Goal: Information Seeking & Learning: Compare options

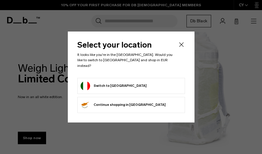
click at [182, 48] on icon "Close" at bounding box center [181, 44] width 7 height 7
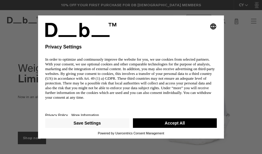
click at [185, 121] on button "Accept All" at bounding box center [175, 123] width 84 height 10
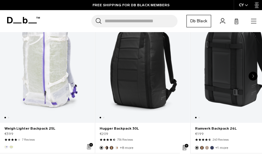
scroll to position [141, 0]
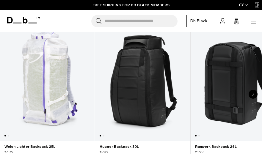
click at [9, 136] on button "Show image: 2" at bounding box center [10, 136] width 7 height 10
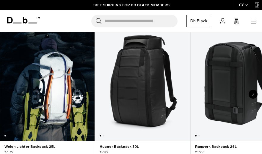
scroll to position [0, 95]
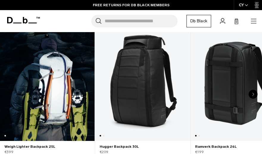
click at [5, 135] on button "Show image: 1" at bounding box center [3, 136] width 7 height 10
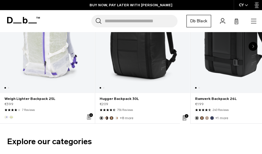
scroll to position [0, 0]
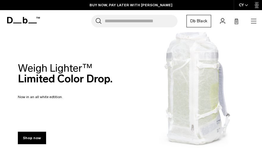
click at [255, 23] on icon "button" at bounding box center [253, 23] width 5 height 0
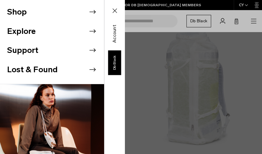
click at [80, 16] on li "Shop" at bounding box center [55, 11] width 97 height 19
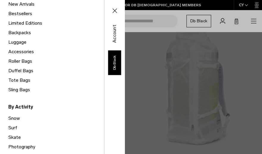
scroll to position [79, 0]
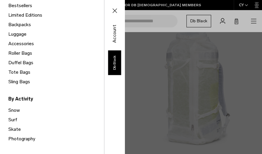
click at [16, 110] on link "Snow" at bounding box center [56, 111] width 96 height 10
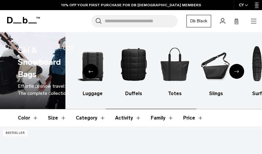
click at [239, 72] on icon "Next slide" at bounding box center [236, 71] width 5 height 3
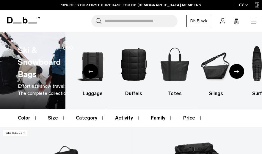
click at [239, 72] on icon "Next slide" at bounding box center [236, 71] width 5 height 3
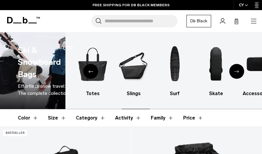
click at [239, 72] on icon "Next slide" at bounding box center [236, 71] width 5 height 3
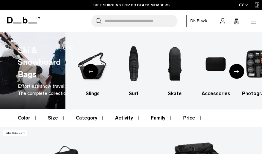
click at [239, 72] on icon "Next slide" at bounding box center [236, 71] width 5 height 3
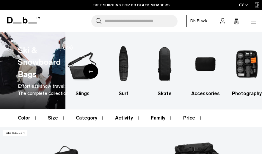
click at [239, 72] on img "10 / 10" at bounding box center [246, 64] width 31 height 46
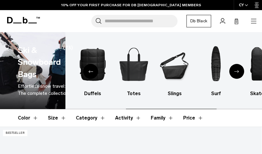
click at [235, 73] on div "Next slide" at bounding box center [236, 71] width 15 height 15
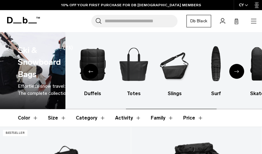
click at [235, 73] on div "Next slide" at bounding box center [236, 71] width 15 height 15
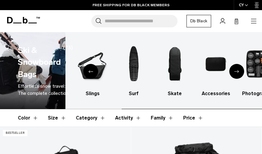
click at [235, 73] on div "Next slide" at bounding box center [236, 71] width 15 height 15
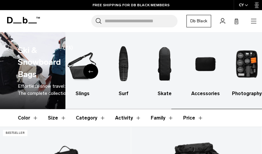
click at [235, 73] on img "10 / 10" at bounding box center [246, 64] width 31 height 46
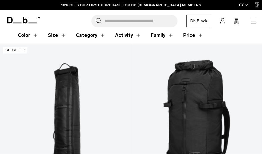
scroll to position [101, 0]
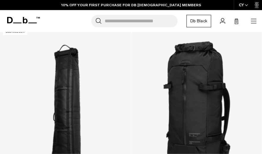
click at [59, 97] on link "Snow Roller Pro 127L" at bounding box center [65, 108] width 131 height 165
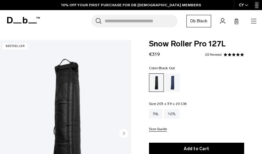
click at [123, 129] on circle "Next slide" at bounding box center [123, 133] width 9 height 9
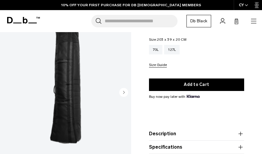
scroll to position [0, 16]
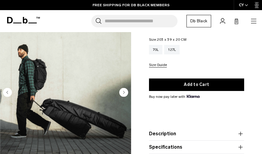
click at [122, 94] on circle "Next slide" at bounding box center [123, 92] width 9 height 9
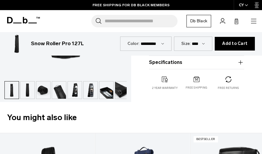
scroll to position [144, 0]
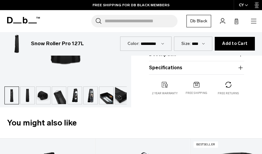
click at [45, 98] on img "button" at bounding box center [43, 95] width 14 height 17
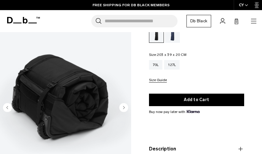
scroll to position [50, 0]
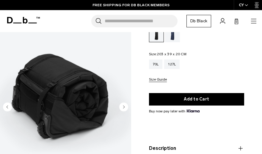
click at [123, 106] on circle "Next slide" at bounding box center [123, 106] width 9 height 9
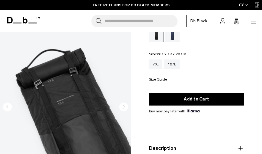
click at [123, 106] on circle "Next slide" at bounding box center [123, 106] width 9 height 9
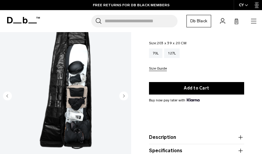
scroll to position [59, 0]
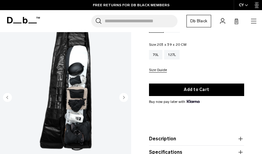
click at [123, 97] on icon "Next slide" at bounding box center [123, 97] width 1 height 3
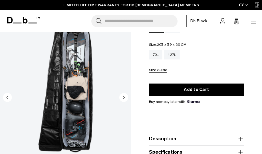
scroll to position [55, 0]
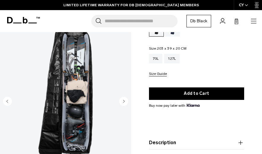
click at [122, 102] on circle "Next slide" at bounding box center [123, 101] width 9 height 9
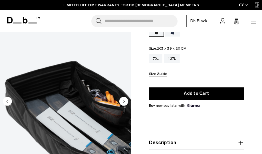
click at [122, 102] on circle "Next slide" at bounding box center [123, 101] width 9 height 9
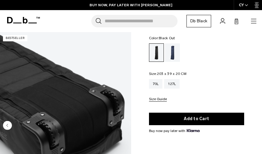
scroll to position [25, 0]
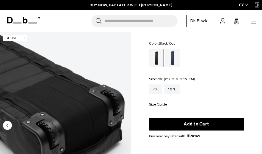
click at [153, 92] on div "70L" at bounding box center [156, 89] width 14 height 10
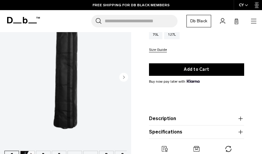
scroll to position [112, 0]
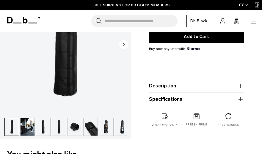
click at [194, 86] on button "Description" at bounding box center [196, 85] width 95 height 7
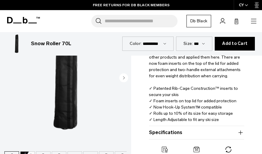
scroll to position [177, 0]
click at [201, 130] on button "Specifications" at bounding box center [196, 132] width 95 height 7
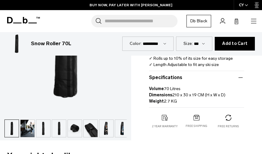
scroll to position [233, 0]
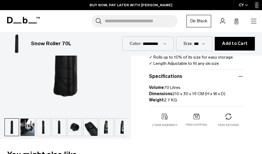
click at [30, 129] on img "button" at bounding box center [28, 127] width 14 height 17
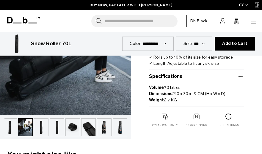
scroll to position [0, 3]
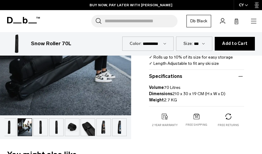
click at [40, 128] on img "button" at bounding box center [41, 127] width 14 height 17
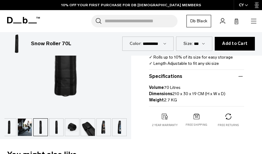
click at [58, 128] on img "button" at bounding box center [56, 127] width 14 height 17
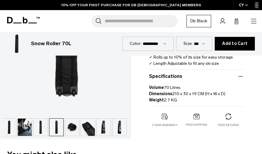
click at [87, 132] on img "button" at bounding box center [88, 127] width 14 height 17
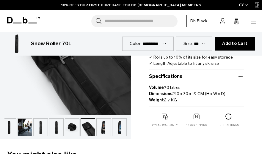
click at [105, 132] on img "button" at bounding box center [104, 127] width 14 height 17
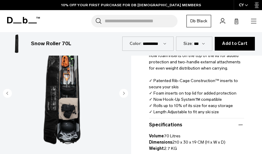
scroll to position [175, 0]
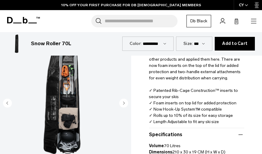
click at [123, 102] on circle "Next slide" at bounding box center [123, 102] width 9 height 9
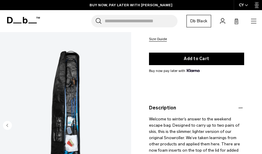
scroll to position [48, 0]
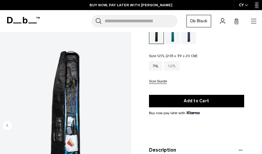
click at [175, 71] on div "127L" at bounding box center [171, 66] width 15 height 10
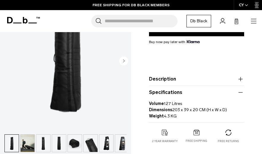
scroll to position [119, 0]
click at [190, 83] on button "Description" at bounding box center [196, 79] width 95 height 7
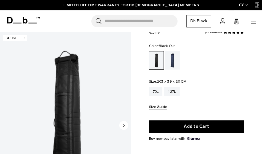
scroll to position [25, 0]
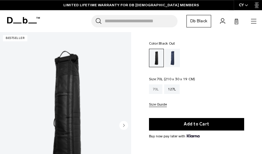
click at [157, 87] on div "70L" at bounding box center [156, 89] width 14 height 10
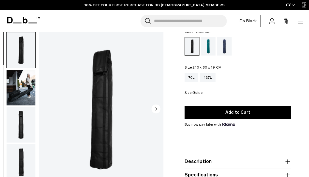
click at [194, 91] on div "70L 127L Size Guide" at bounding box center [237, 84] width 106 height 23
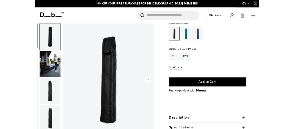
scroll to position [36, 0]
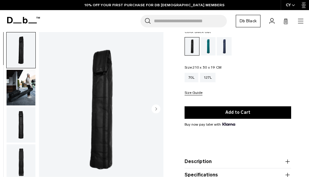
click at [194, 92] on button "Size Guide" at bounding box center [193, 93] width 18 height 4
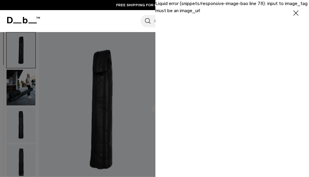
click at [295, 13] on icon "button" at bounding box center [295, 13] width 9 height 9
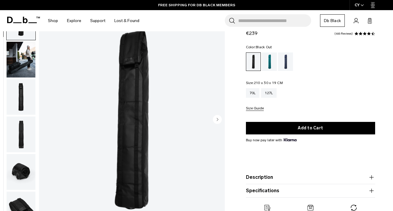
click at [252, 109] on button "Size Guide" at bounding box center [255, 108] width 18 height 4
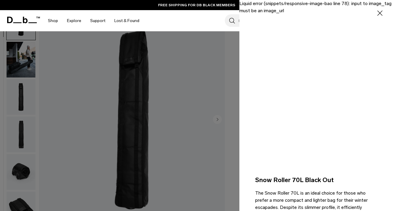
click at [308, 12] on icon "button" at bounding box center [379, 13] width 9 height 9
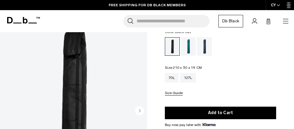
click at [283, 21] on icon "button" at bounding box center [285, 21] width 5 height 0
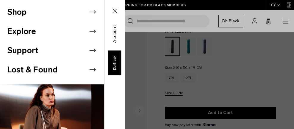
click at [67, 17] on li "Shop" at bounding box center [55, 11] width 97 height 19
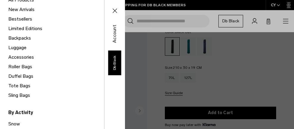
scroll to position [71, 0]
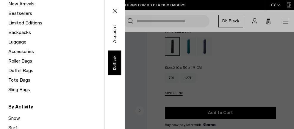
click at [22, 41] on link "Luggage" at bounding box center [56, 42] width 96 height 10
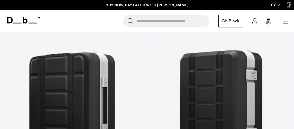
scroll to position [132, 0]
click at [84, 73] on link "Ramverk Pro Front-access Carry-on" at bounding box center [73, 94] width 147 height 185
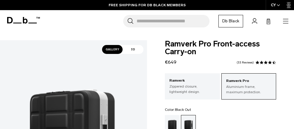
scroll to position [46, 0]
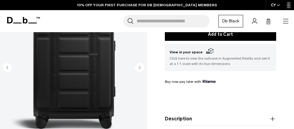
scroll to position [168, 0]
click at [139, 67] on icon "Next slide" at bounding box center [139, 67] width 1 height 3
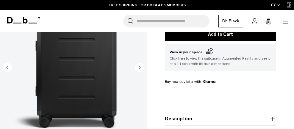
click at [139, 67] on icon "Next slide" at bounding box center [139, 67] width 1 height 3
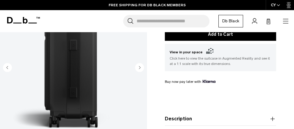
click at [142, 69] on circle "Next slide" at bounding box center [139, 67] width 9 height 9
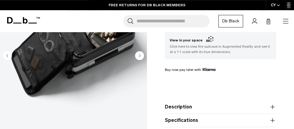
scroll to position [232, 0]
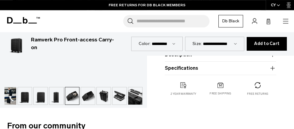
click at [214, 70] on button "Specifications" at bounding box center [220, 68] width 111 height 7
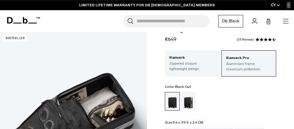
scroll to position [0, 0]
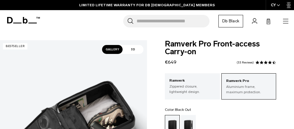
click at [284, 20] on icon "button" at bounding box center [285, 21] width 7 height 7
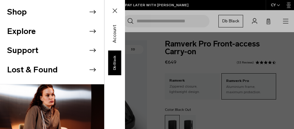
click at [70, 16] on li "Shop" at bounding box center [55, 11] width 97 height 19
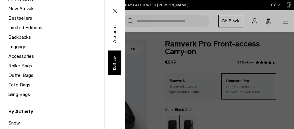
scroll to position [73, 0]
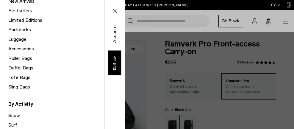
click at [26, 59] on link "Roller Bags" at bounding box center [56, 59] width 96 height 10
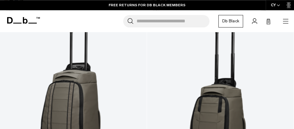
scroll to position [900, 0]
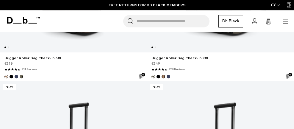
click at [282, 22] on div "Search for Bags, Luggage... Search Close Trending Products All Products Hugger …" at bounding box center [166, 21] width 246 height 12
click at [286, 21] on icon "button" at bounding box center [285, 21] width 7 height 7
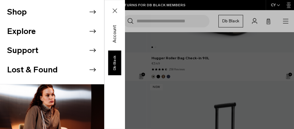
click at [44, 17] on li "Shop" at bounding box center [55, 11] width 97 height 19
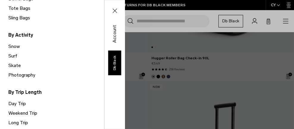
scroll to position [143, 0]
click at [15, 46] on link "Snow" at bounding box center [56, 46] width 96 height 10
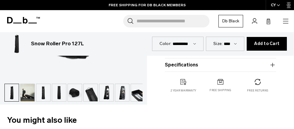
scroll to position [147, 0]
